Goal: Transaction & Acquisition: Download file/media

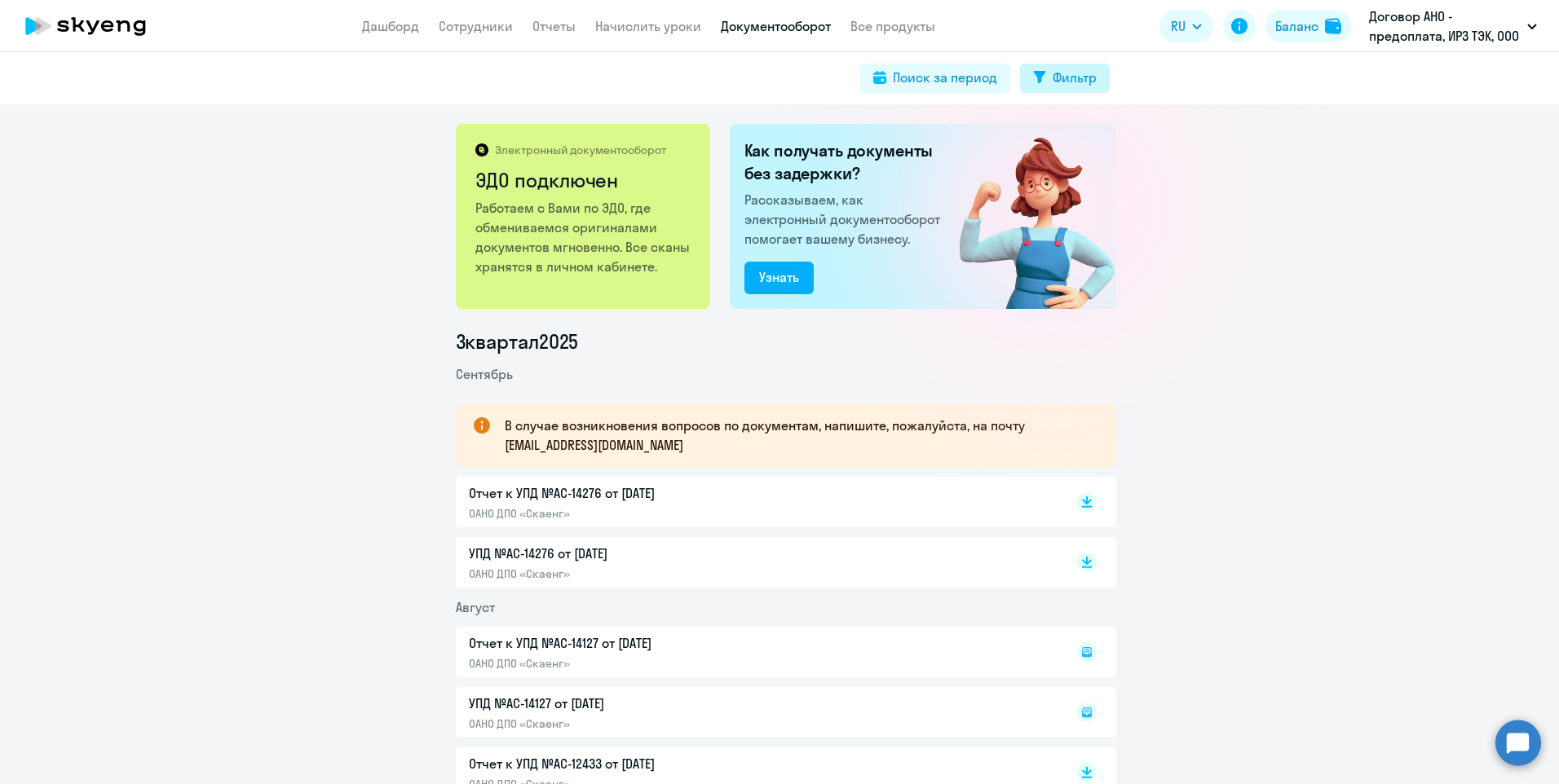
click at [1076, 78] on div "Фильтр" at bounding box center [1074, 77] width 44 height 20
select select "all"
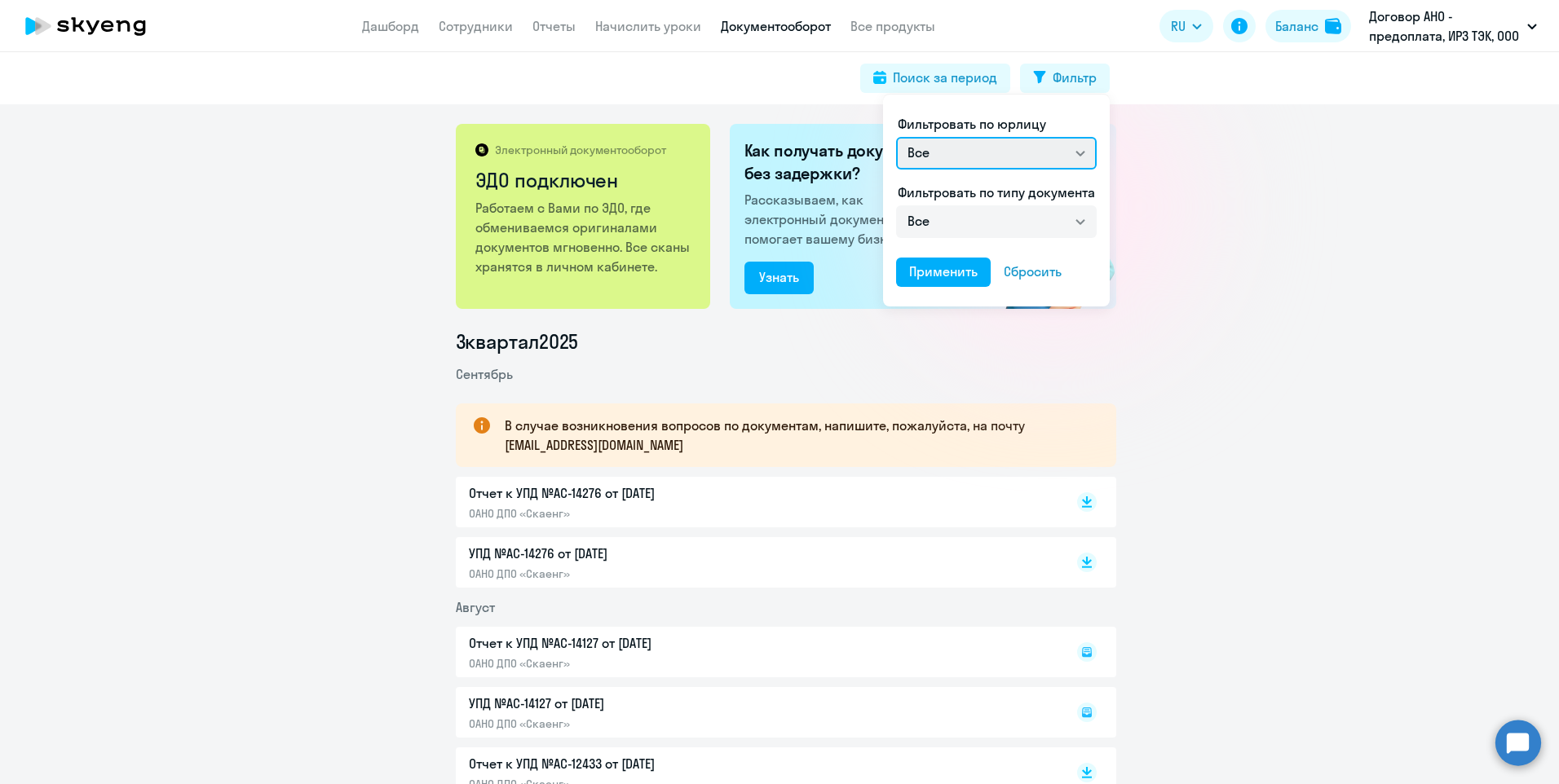
click at [1079, 153] on select "Все ОАНО ДПО «Скаенг» ООО «Образовательные технологии»" at bounding box center [996, 153] width 201 height 33
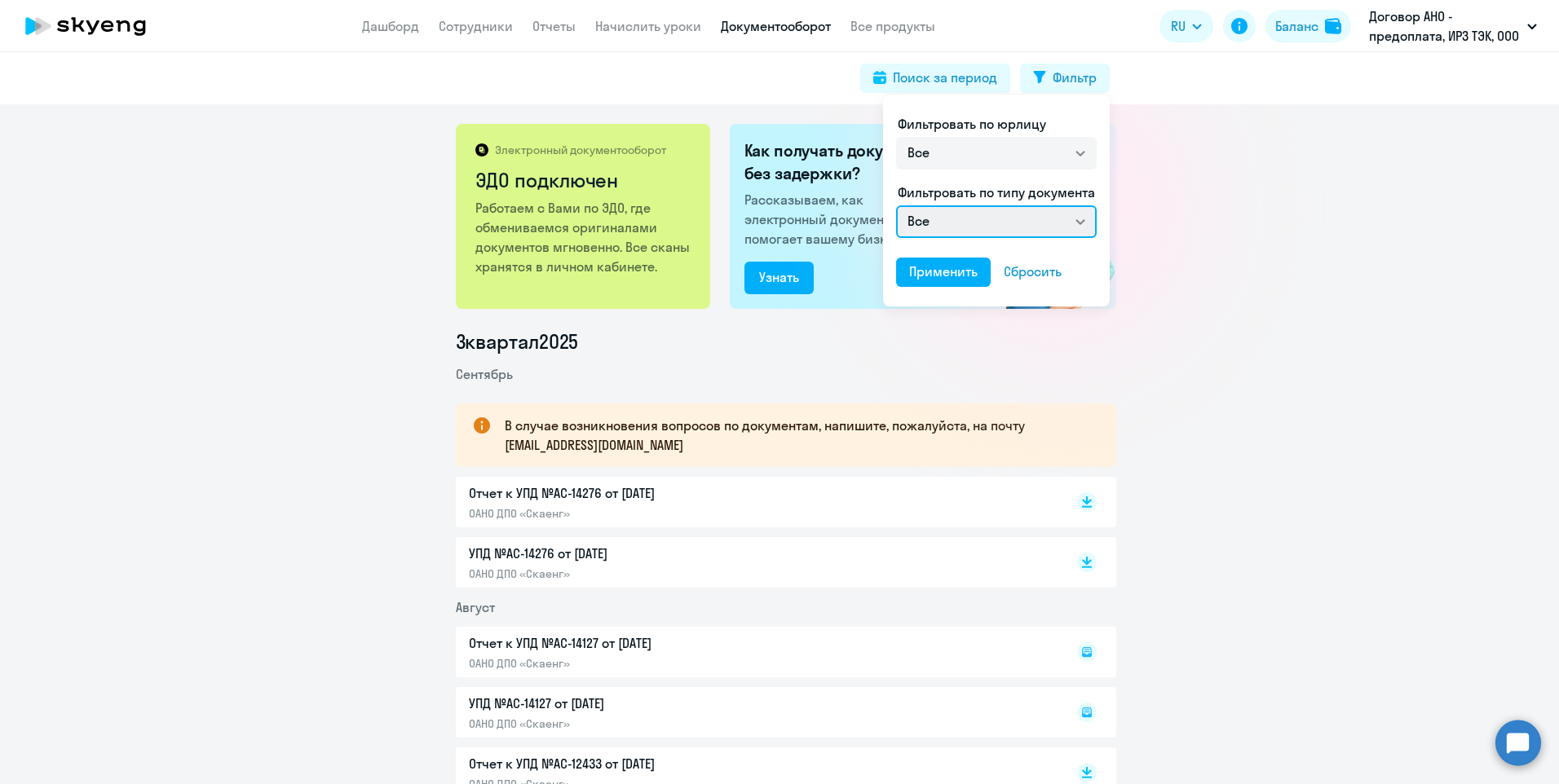
click at [1079, 221] on select "Все Счет на оплату покупателю Отчет к УПД УПД Акт сверки взаиморасчетов" at bounding box center [996, 221] width 201 height 33
select select "utd"
click at [896, 205] on select "Все Счет на оплату покупателю Отчет к УПД УПД Акт сверки взаиморасчетов" at bounding box center [996, 221] width 201 height 33
click at [974, 269] on div "Применить" at bounding box center [943, 271] width 69 height 20
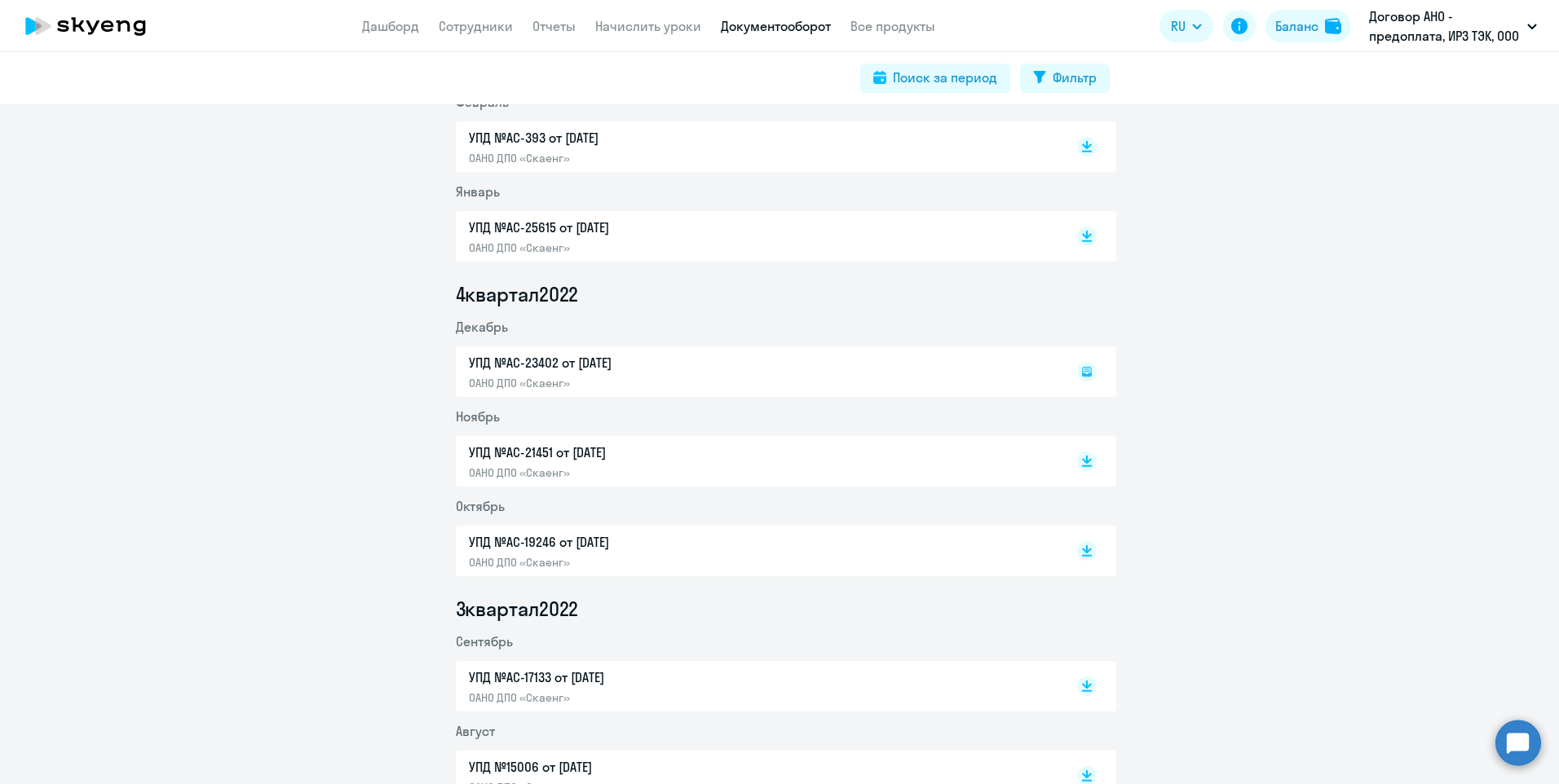
scroll to position [3640, 0]
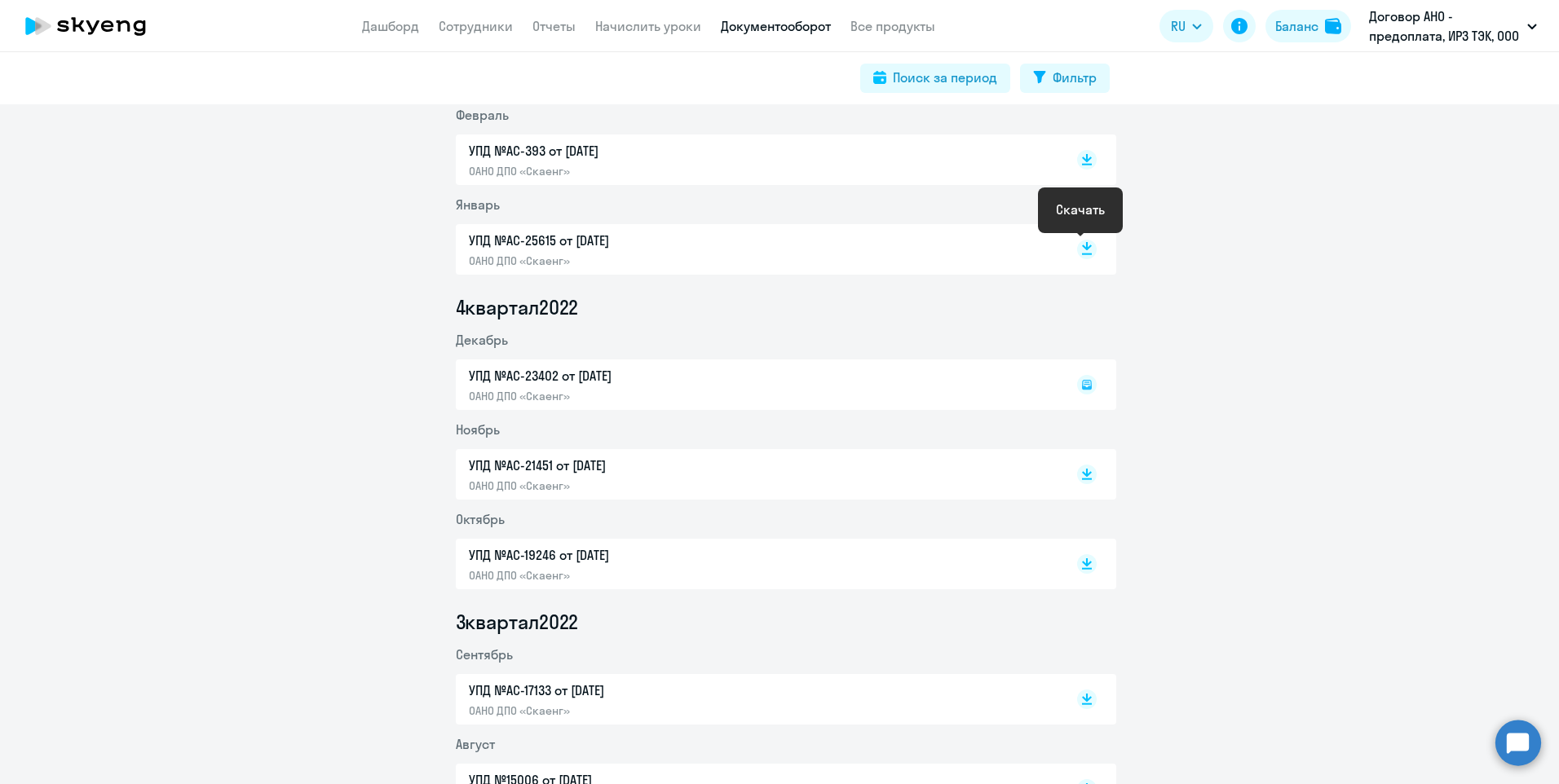
click at [1078, 245] on rect at bounding box center [1086, 249] width 20 height 20
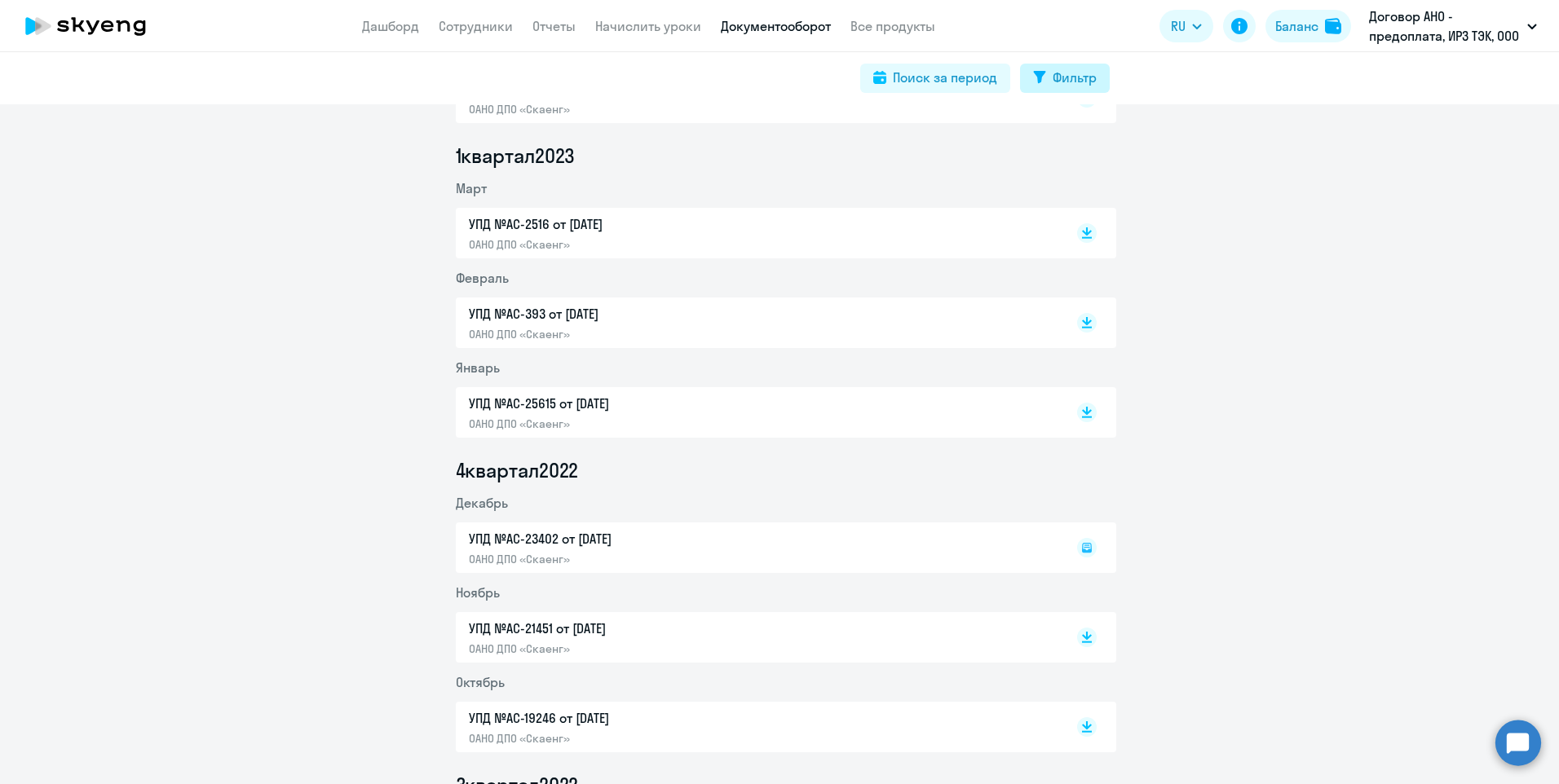
click at [1061, 86] on div "Фильтр" at bounding box center [1074, 77] width 44 height 20
select select "all"
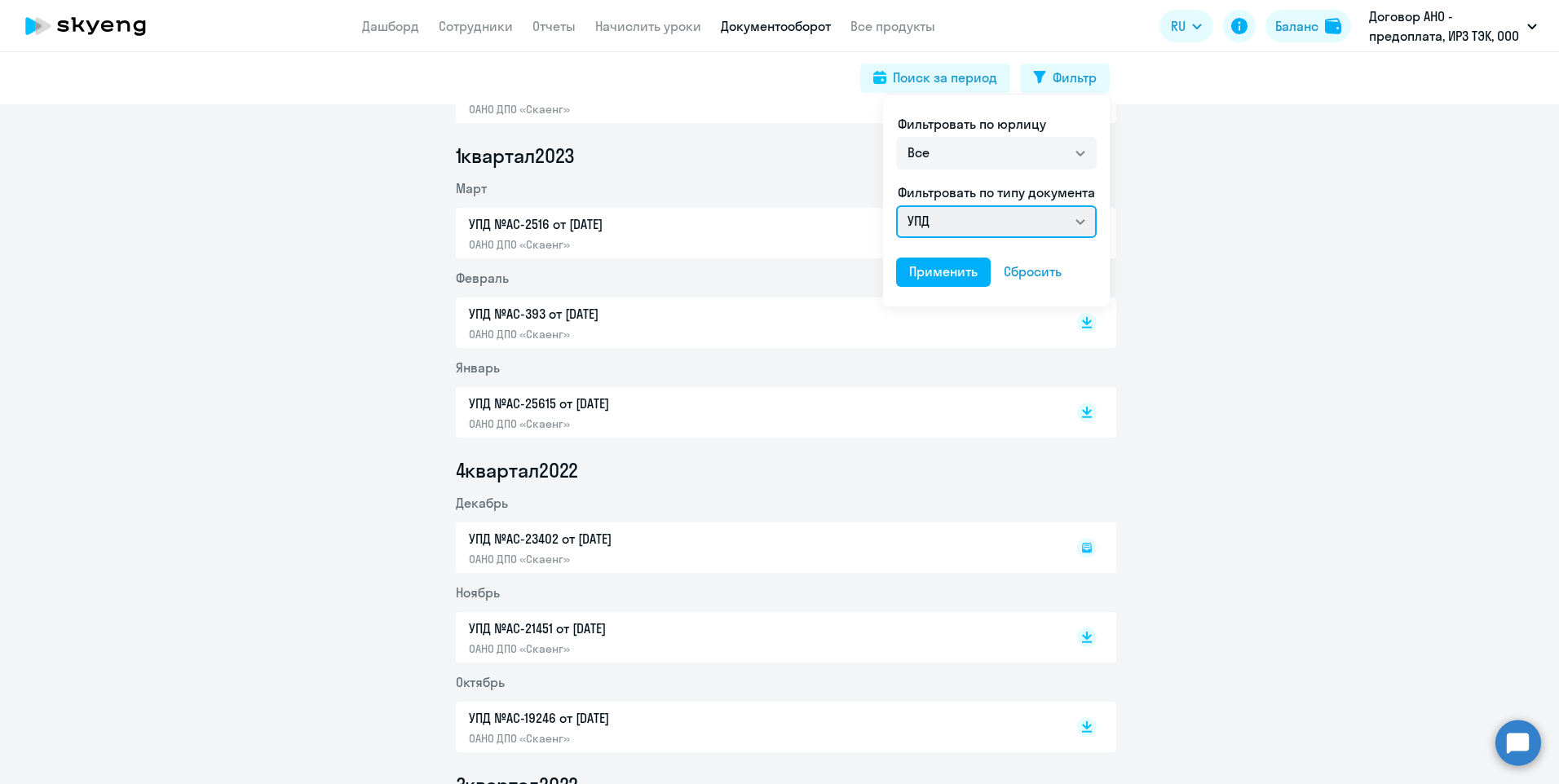
click at [1079, 217] on select "Все Счет на оплату покупателю Отчет к УПД УПД Акт сверки взаиморасчетов" at bounding box center [996, 221] width 201 height 33
select select "lessons_report"
click at [896, 205] on select "Все Счет на оплату покупателю Отчет к УПД УПД Акт сверки взаиморасчетов" at bounding box center [996, 221] width 201 height 33
click at [933, 271] on div "Применить" at bounding box center [943, 271] width 69 height 20
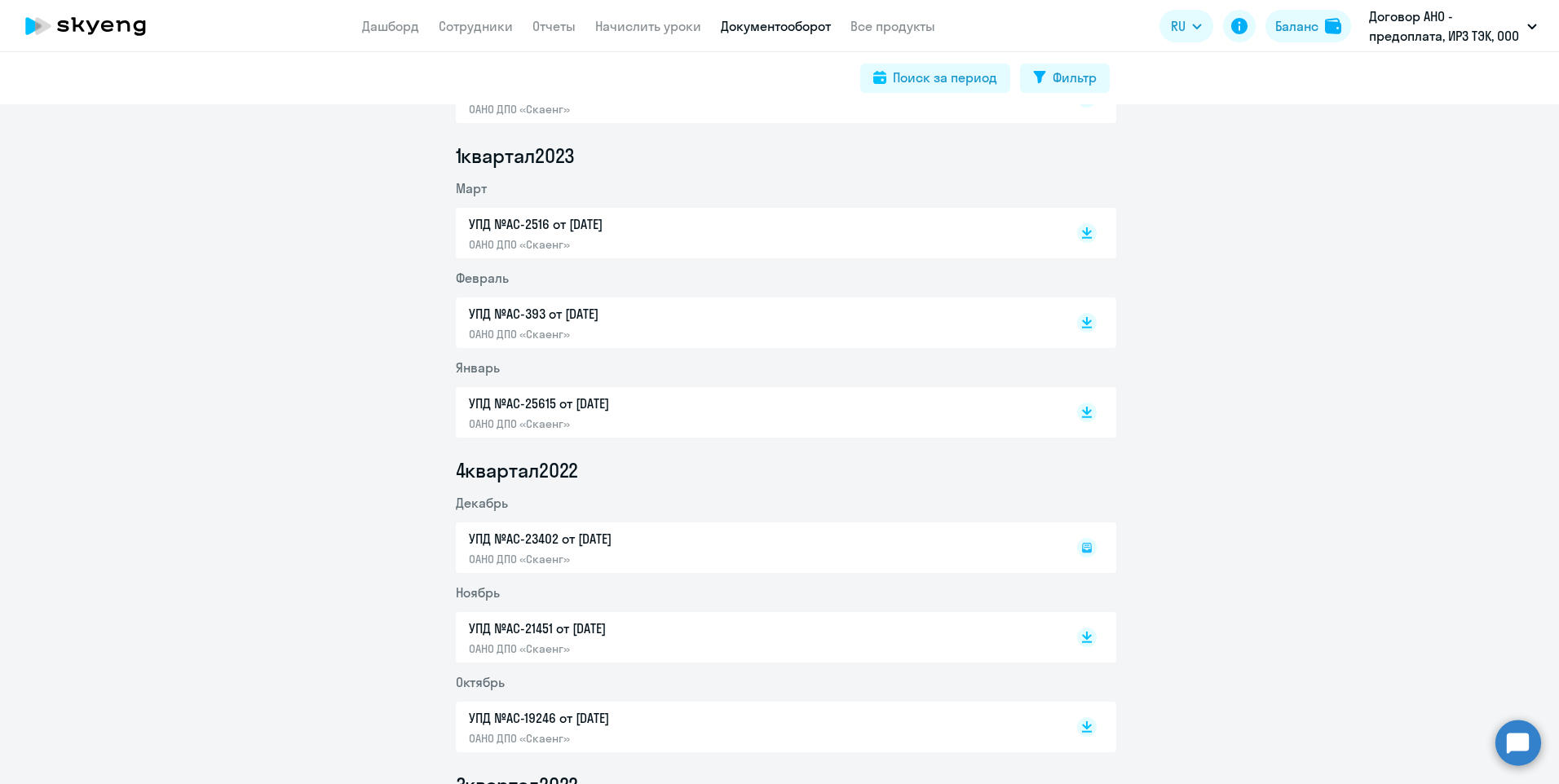
scroll to position [3416, 0]
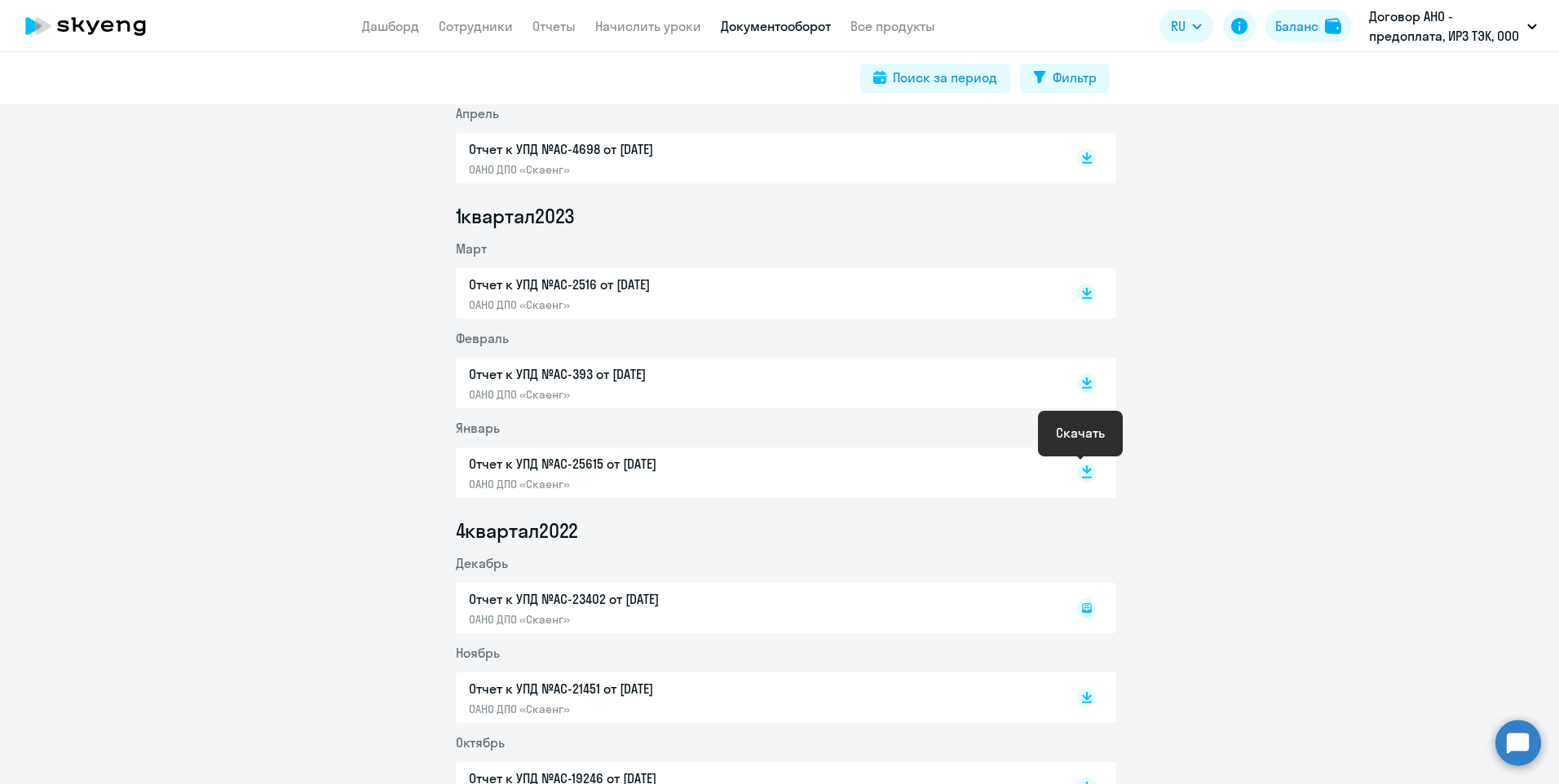
click at [1082, 470] on icon at bounding box center [1086, 470] width 9 height 8
